Goal: Information Seeking & Learning: Learn about a topic

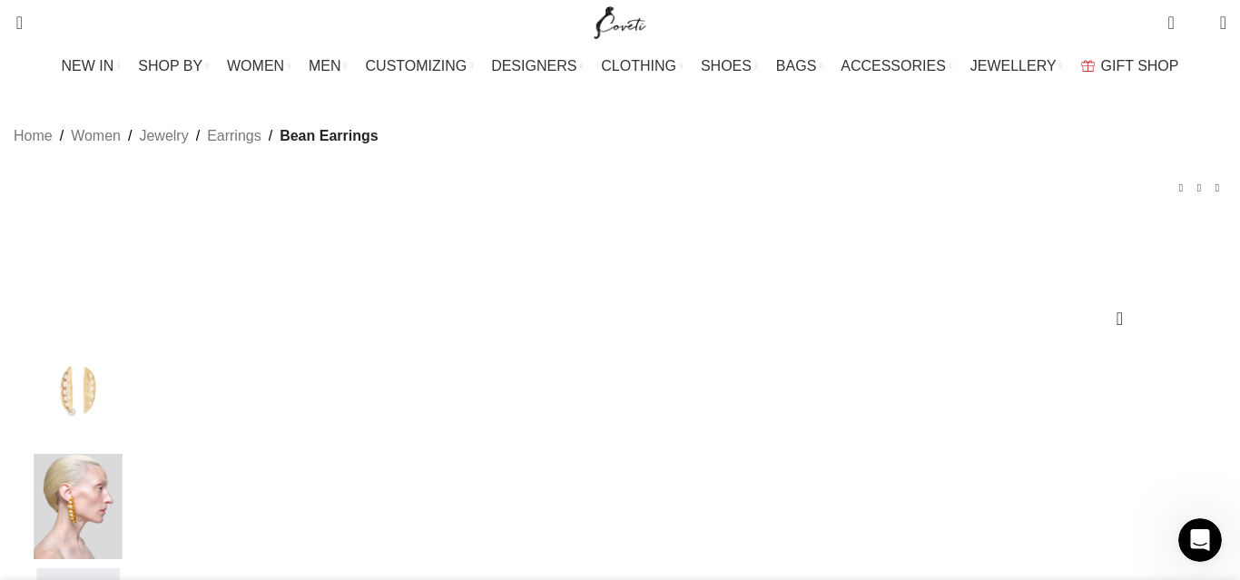
drag, startPoint x: 1044, startPoint y: 282, endPoint x: 821, endPoint y: 275, distance: 222.5
copy h1 "Bean Earrings"
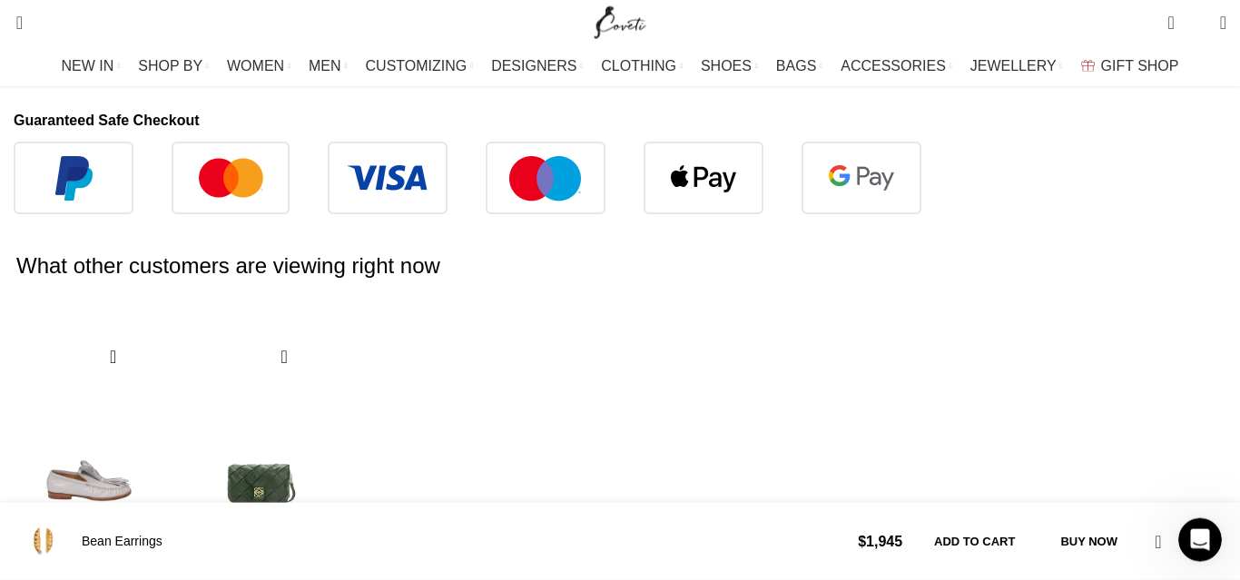
scroll to position [1086, 0]
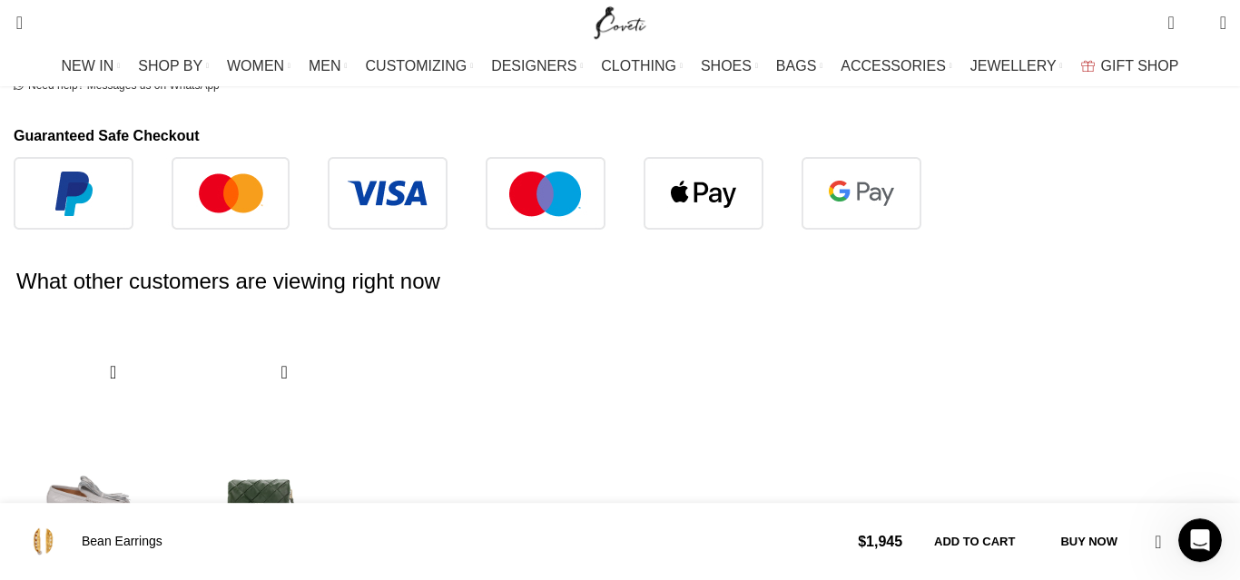
drag, startPoint x: 51, startPoint y: 246, endPoint x: 172, endPoint y: 270, distance: 123.9
drag, startPoint x: 172, startPoint y: 270, endPoint x: 131, endPoint y: 339, distance: 80.6
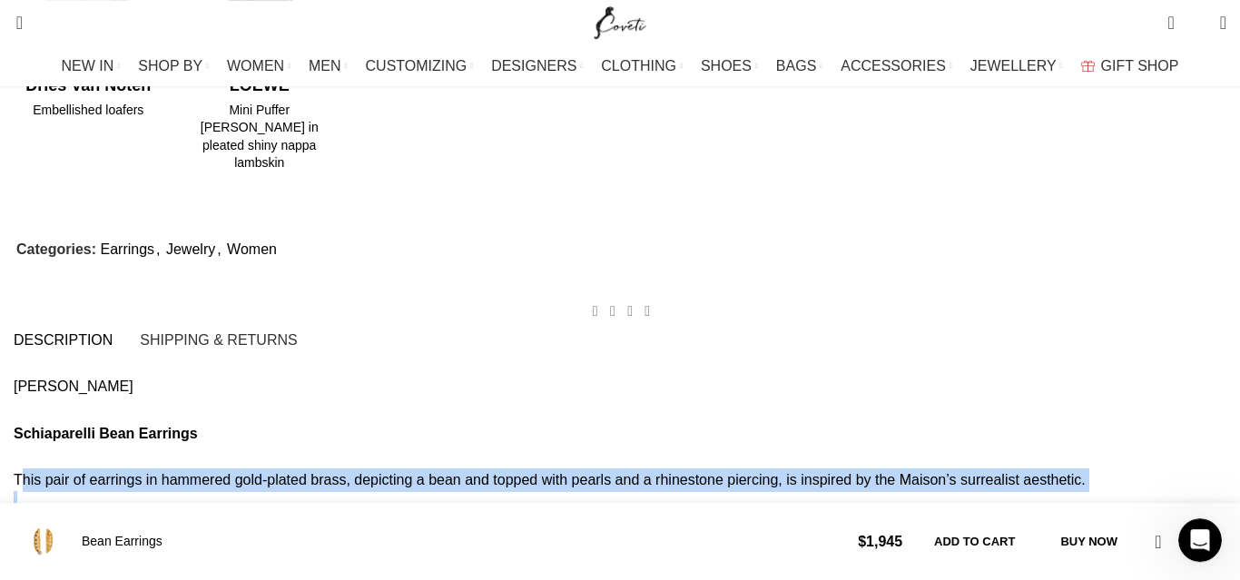
scroll to position [1595, 0]
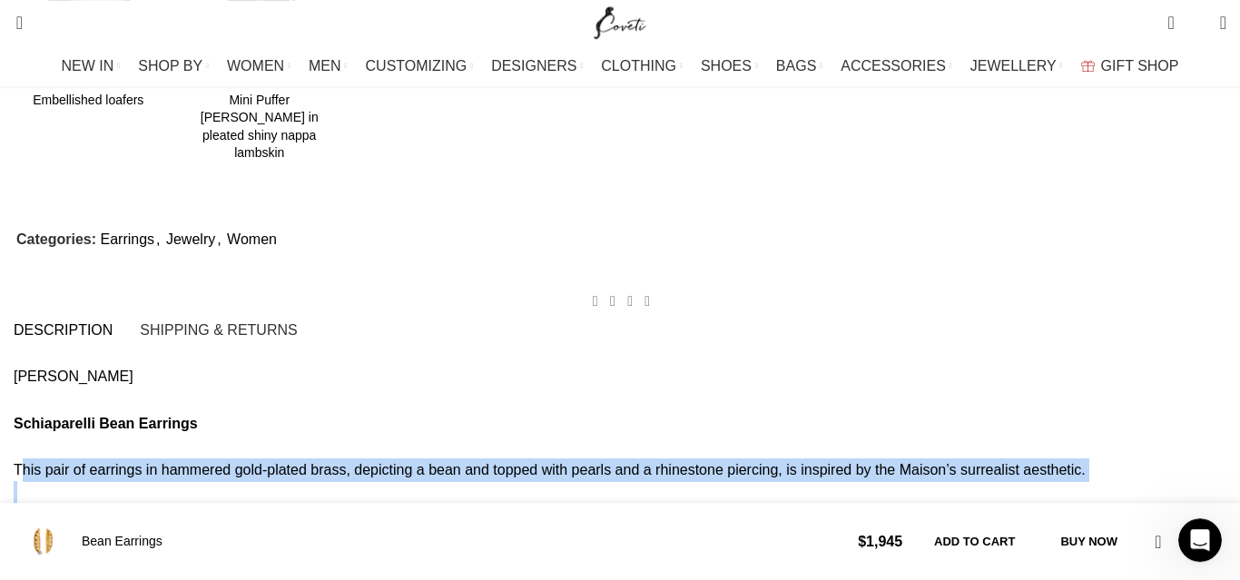
drag, startPoint x: 77, startPoint y: 231, endPoint x: 334, endPoint y: 387, distance: 300.6
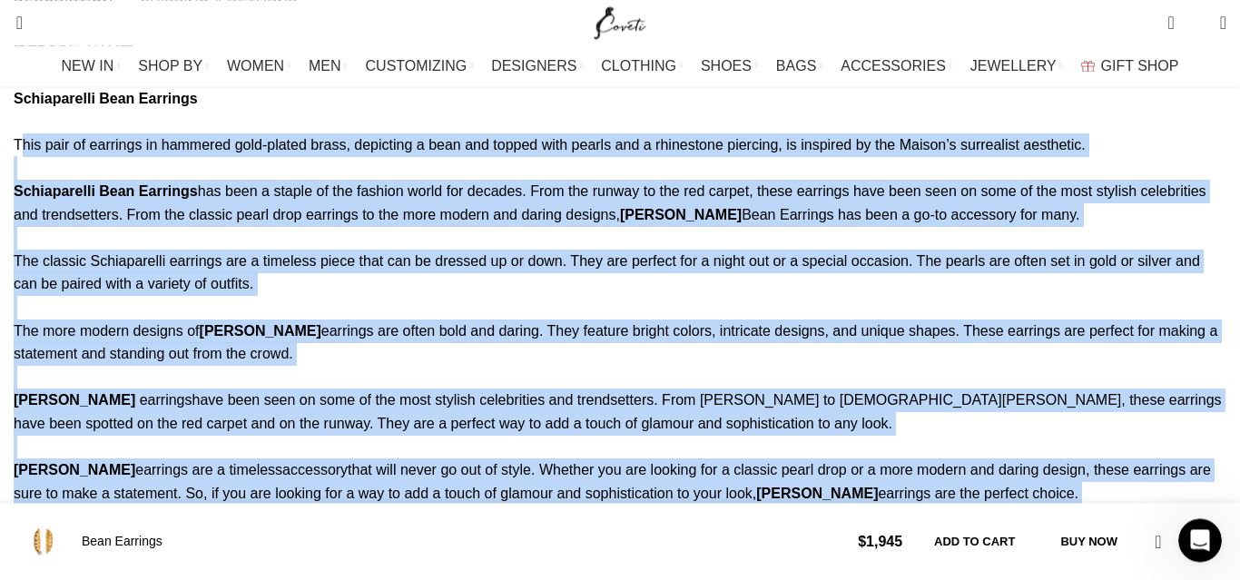
scroll to position [1789, 0]
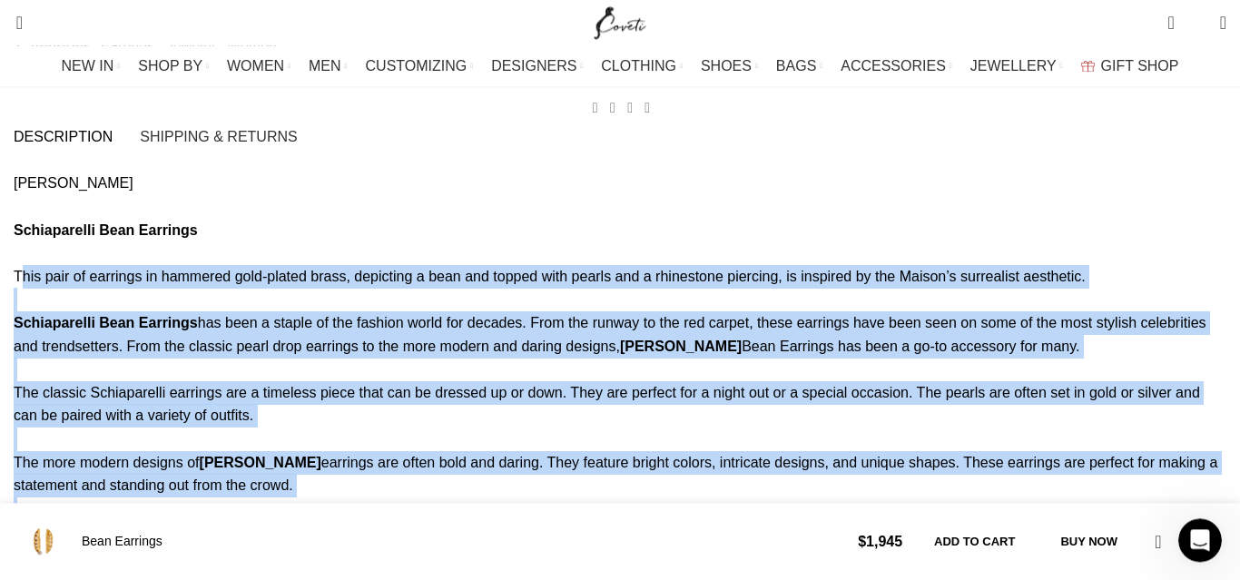
copy div "Lore ipsu do sitametc ad elitsedd eius-tempor incid, utlaboree d magn ali enima…"
